Goal: Transaction & Acquisition: Purchase product/service

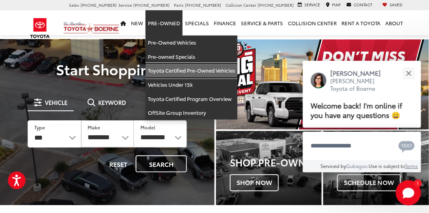
click at [183, 71] on link "Toyota Certified Pre-Owned Vehicles" at bounding box center [192, 70] width 92 height 14
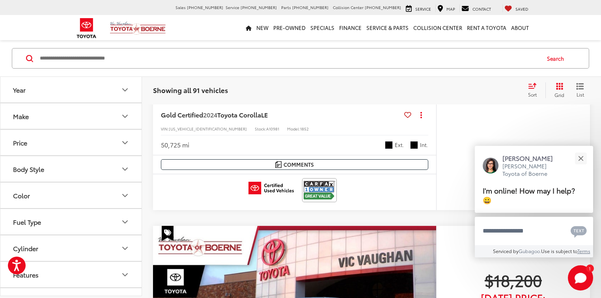
scroll to position [263, 0]
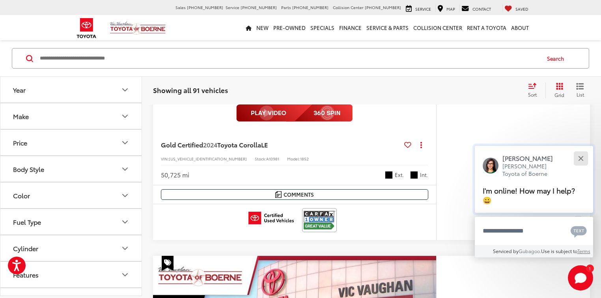
click at [429, 158] on button "Close" at bounding box center [580, 158] width 17 height 17
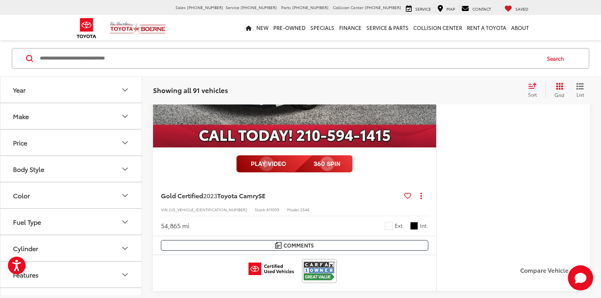
scroll to position [3129, 0]
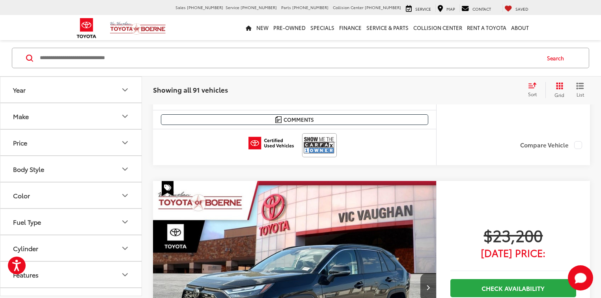
scroll to position [1112, 0]
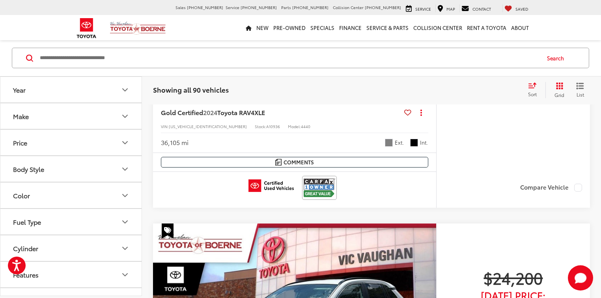
scroll to position [2153, 0]
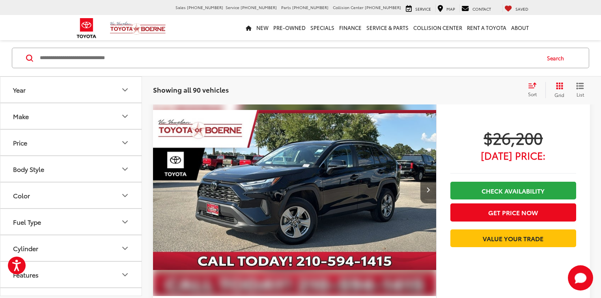
scroll to position [3194, 0]
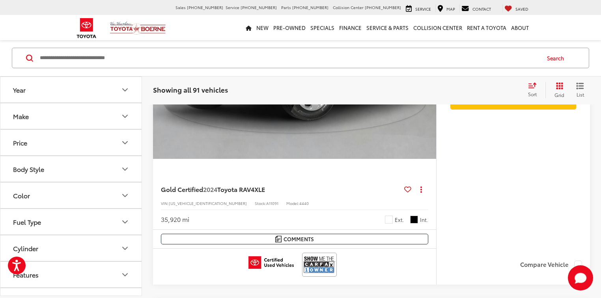
scroll to position [607, 0]
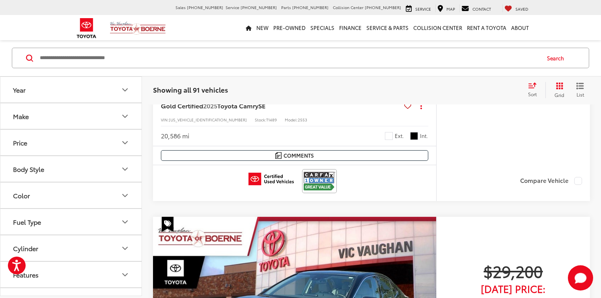
scroll to position [2185, 0]
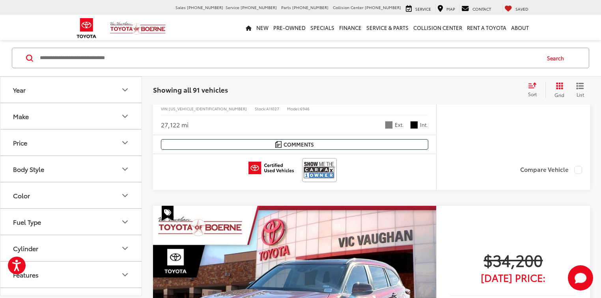
scroll to position [2216, 0]
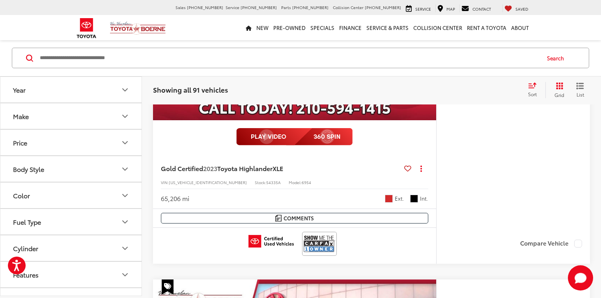
scroll to position [2469, 0]
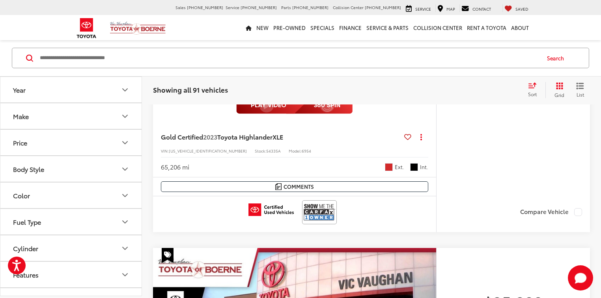
scroll to position [2469, 0]
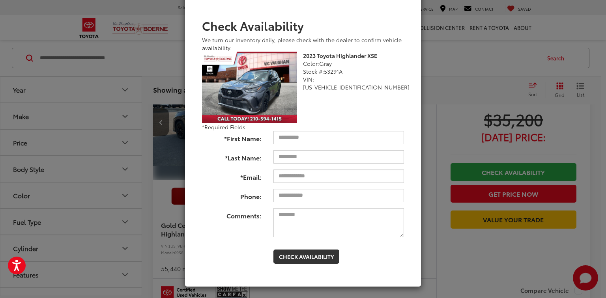
scroll to position [38, 0]
